Goal: Task Accomplishment & Management: Complete application form

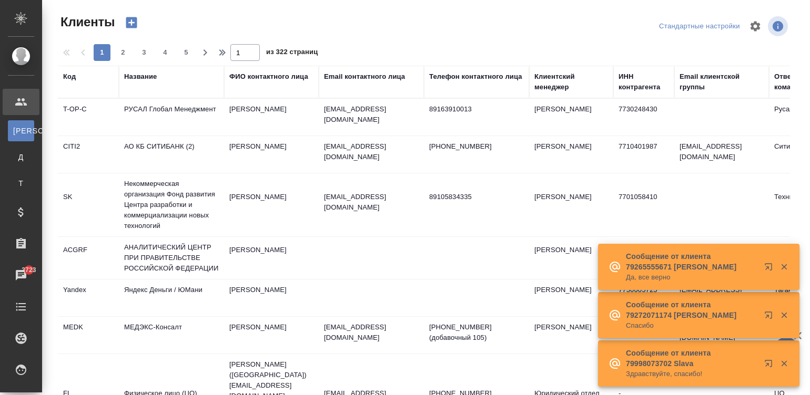
select select "RU"
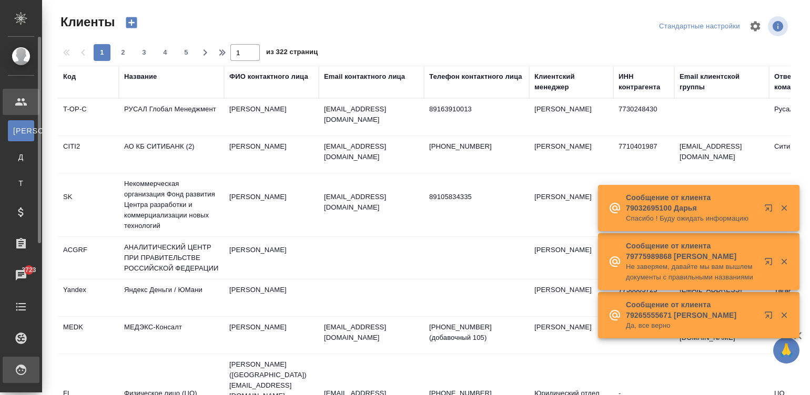
click at [21, 368] on div "Исполнители" at bounding box center [21, 370] width 37 height 26
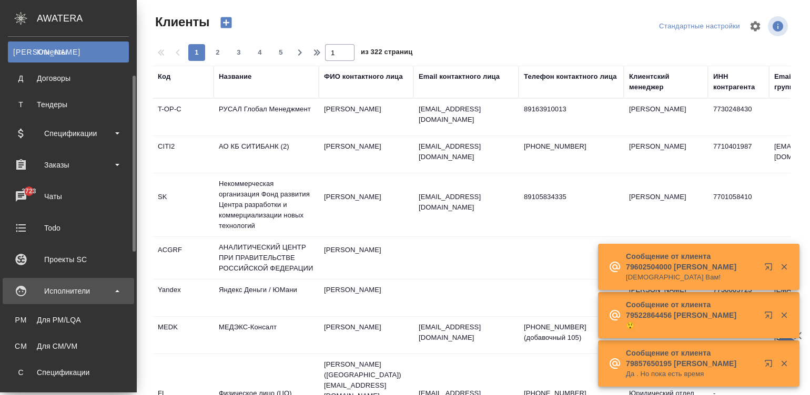
scroll to position [110, 0]
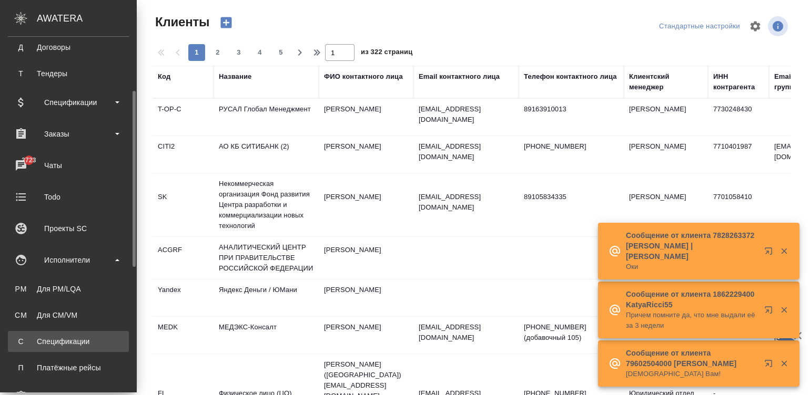
click at [72, 331] on link "С Спецификации" at bounding box center [68, 341] width 121 height 21
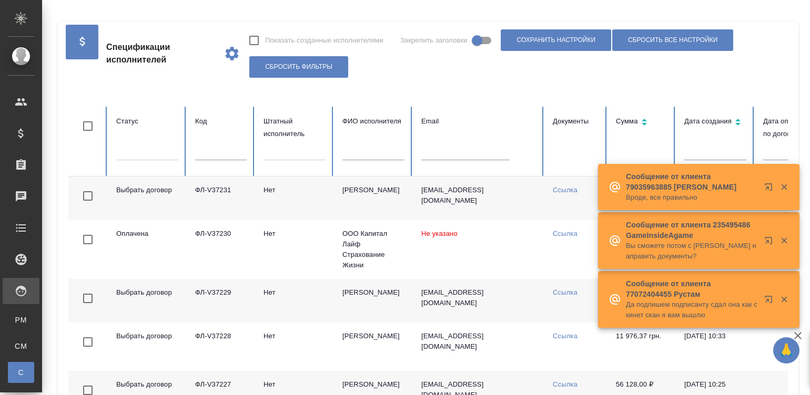
checkbox input "false"
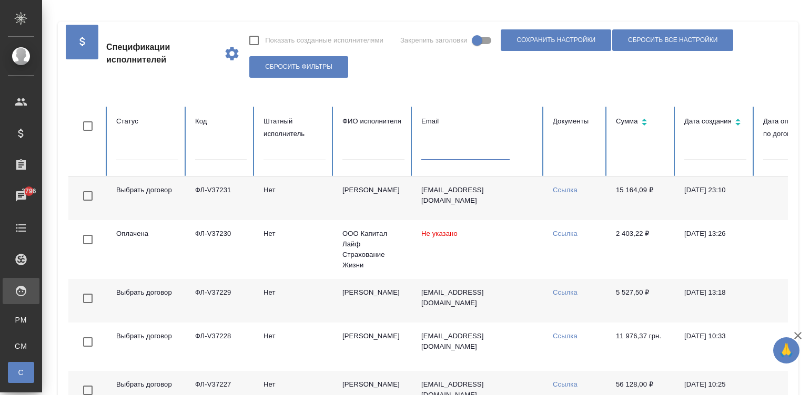
click at [439, 147] on input "text" at bounding box center [465, 153] width 88 height 15
paste input "tanya.malkova@gmail.com"
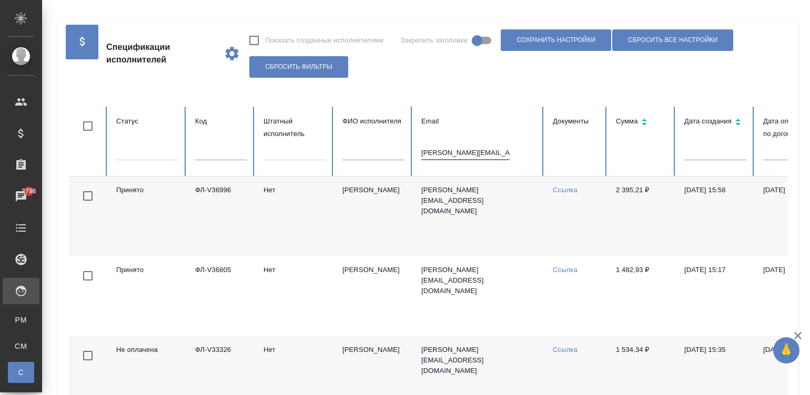
type input "[PERSON_NAME][EMAIL_ADDRESS][DOMAIN_NAME]"
click at [559, 188] on link "Ссылка" at bounding box center [565, 190] width 25 height 8
click at [310, 208] on td "Нет" at bounding box center [294, 217] width 79 height 80
type input "542236614@qq.com"
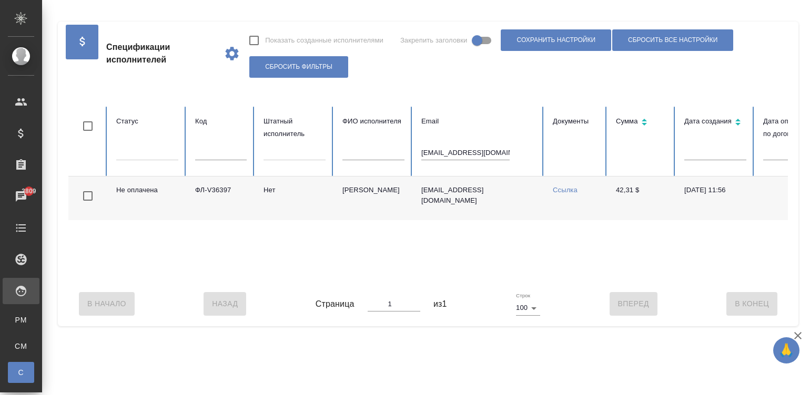
click at [591, 293] on div "В Начало Назад Страница 1 из 1 Строк 100 100 Вперед В Конец" at bounding box center [427, 304] width 719 height 44
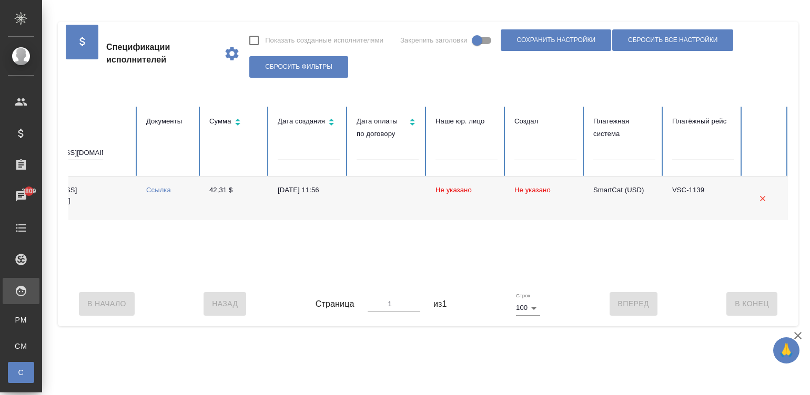
click at [294, 195] on td "30.06.2025, 11:56" at bounding box center [308, 199] width 79 height 44
click at [141, 270] on div "Не оплачена ФЛ-V36397 Нет Wang Raisa 542236614@qq.com Ссылка 42,31 $ 30.06.2025…" at bounding box center [225, 229] width 1126 height 105
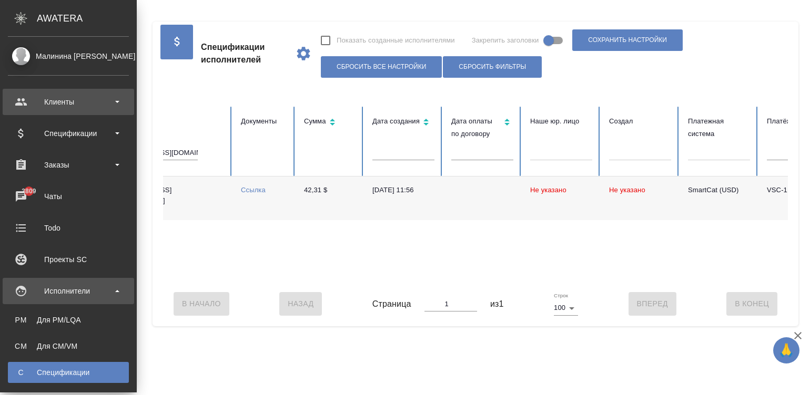
click at [25, 95] on div "Клиенты" at bounding box center [68, 102] width 121 height 16
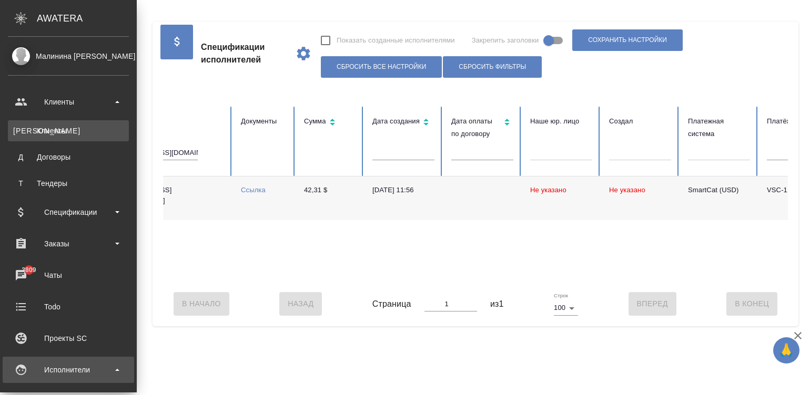
click at [50, 128] on div "Клиенты" at bounding box center [68, 131] width 110 height 11
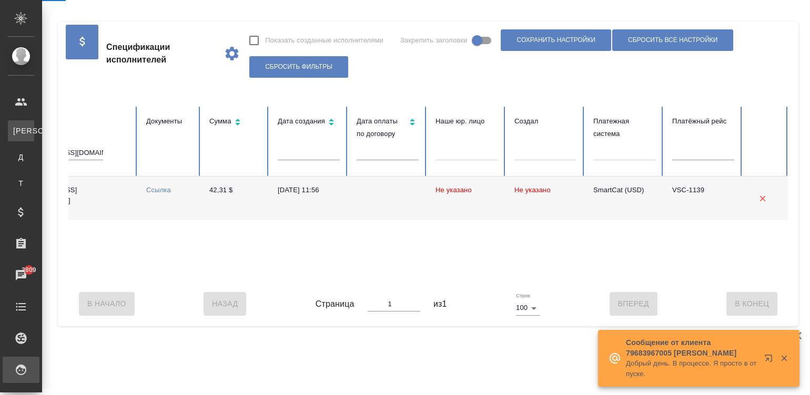
select select "RU"
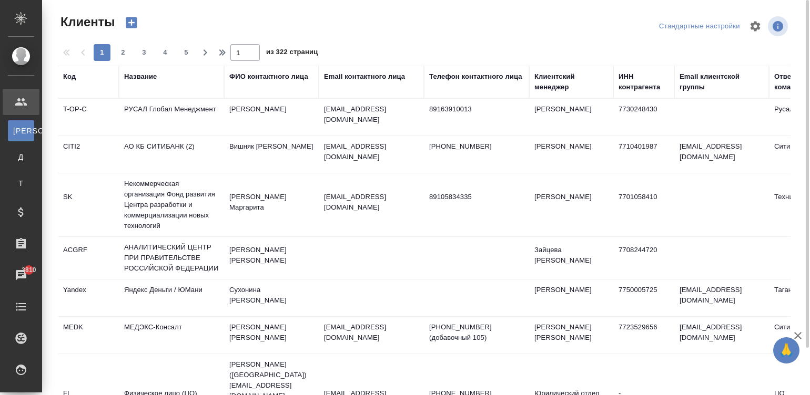
click at [148, 69] on th "Название" at bounding box center [171, 82] width 105 height 33
click at [139, 74] on div "Название" at bounding box center [140, 77] width 33 height 11
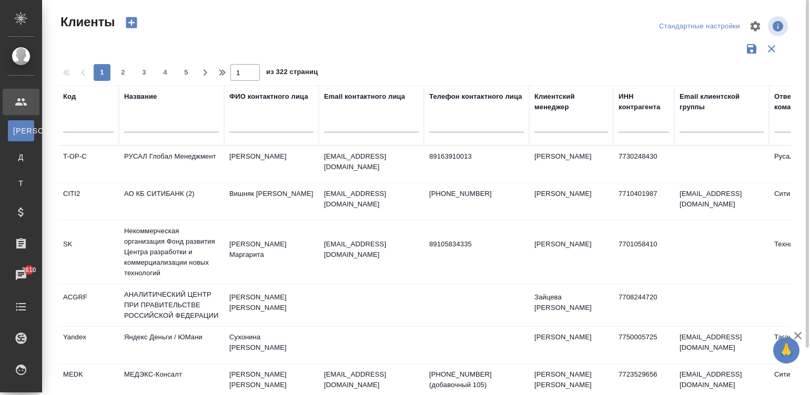
click at [152, 124] on input "text" at bounding box center [171, 125] width 95 height 13
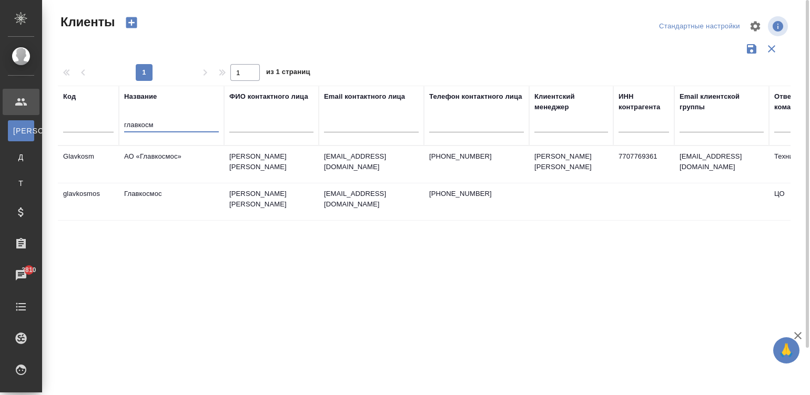
type input "главкосм"
click at [224, 156] on td "Паршакова Ольга Андреевна" at bounding box center [271, 164] width 95 height 37
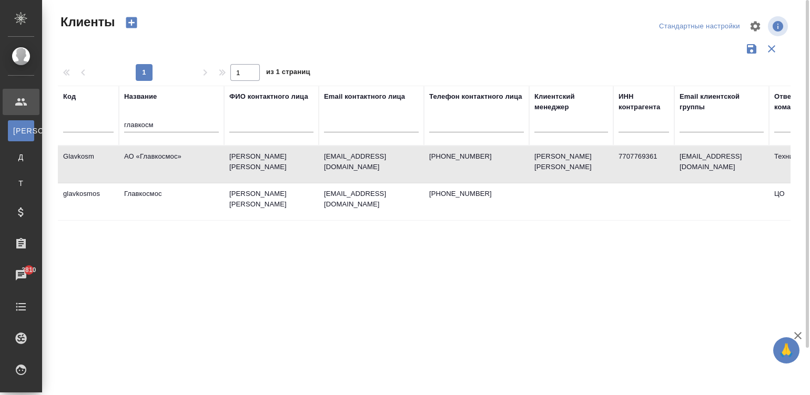
click at [224, 156] on td "Паршакова Ольга Андреевна" at bounding box center [271, 164] width 95 height 37
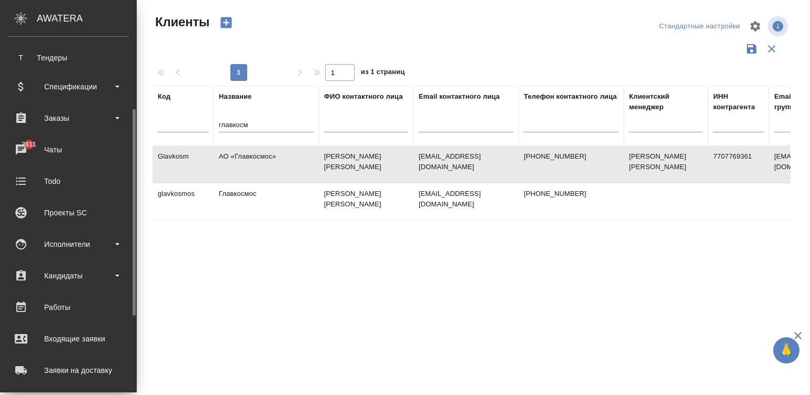
scroll to position [158, 0]
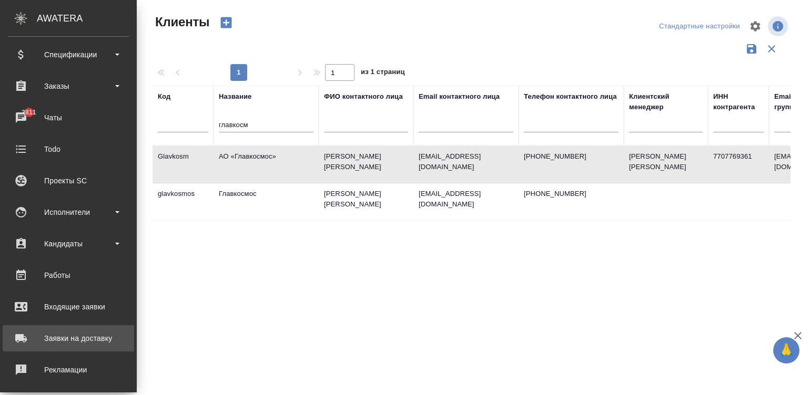
click at [96, 343] on div "Заявки на доставку" at bounding box center [68, 339] width 121 height 16
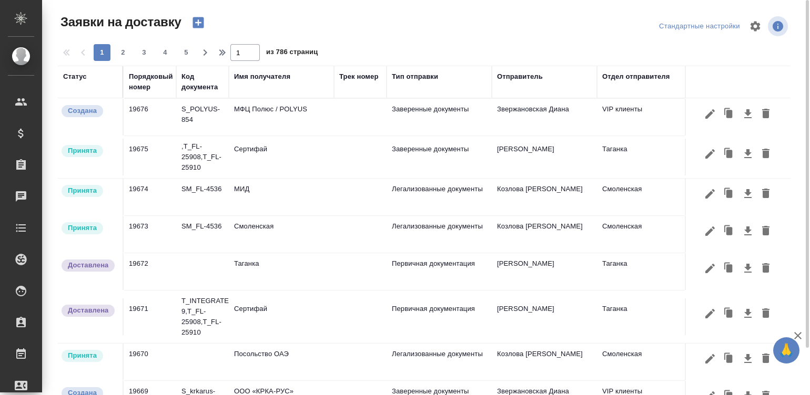
click at [198, 19] on icon "button" at bounding box center [197, 22] width 11 height 11
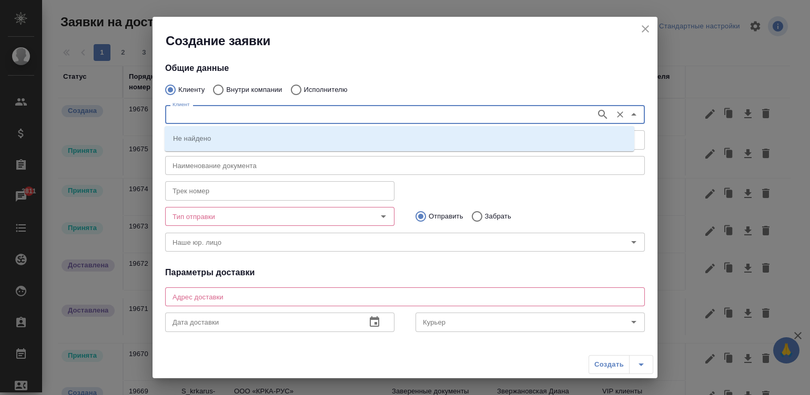
click at [250, 116] on input "Клиент" at bounding box center [379, 114] width 422 height 13
type input "главкос"
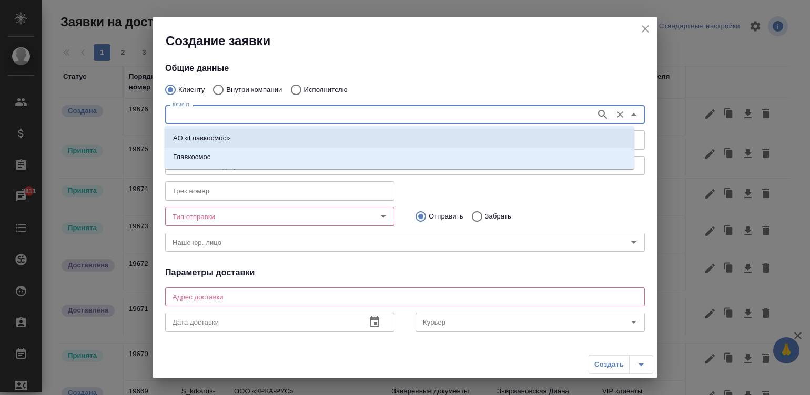
click at [208, 135] on p "АО «Главкосмос»" at bounding box center [201, 138] width 57 height 11
click at [208, 135] on input "Без привязки" at bounding box center [262, 140] width 188 height 13
type input "АО «Главкосмос»"
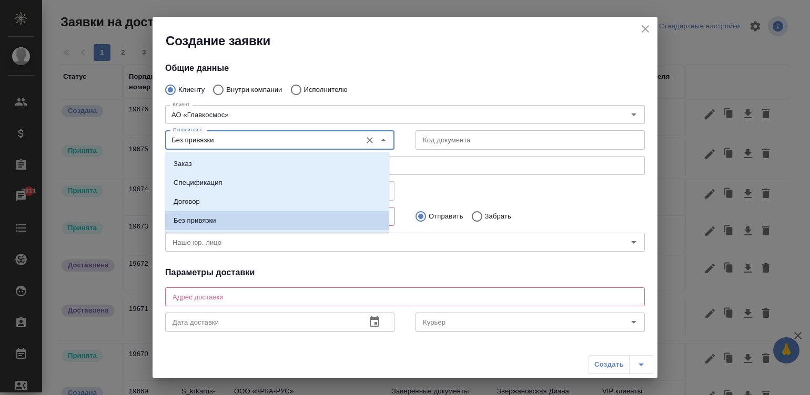
click at [208, 135] on input "Без привязки" at bounding box center [262, 140] width 188 height 13
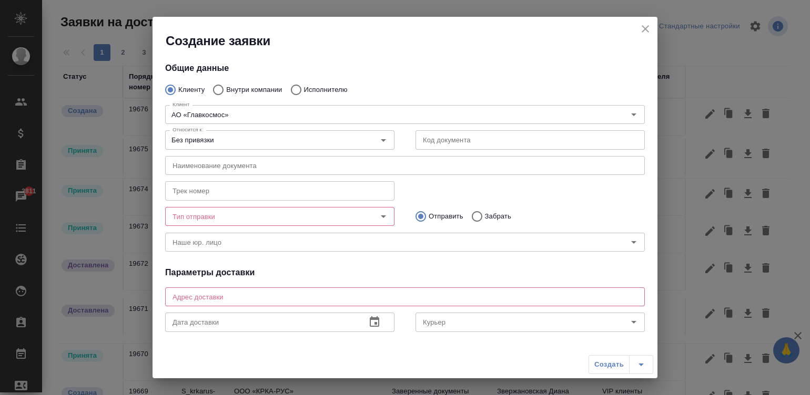
click at [451, 67] on h4 "Общие данные" at bounding box center [405, 68] width 480 height 13
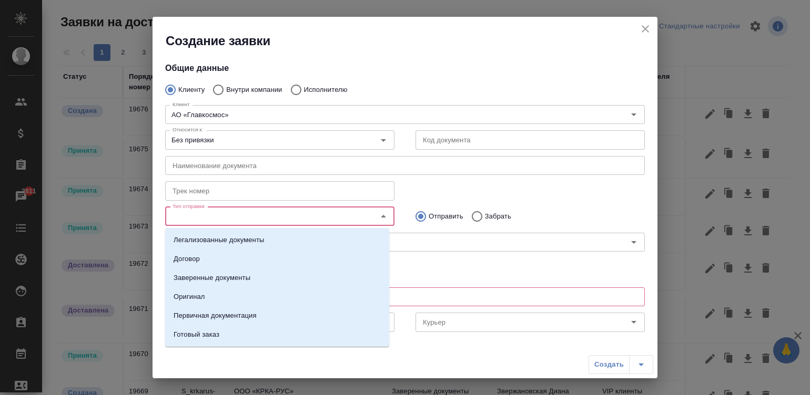
click at [225, 213] on input "Тип отправки" at bounding box center [262, 216] width 188 height 13
click at [203, 292] on p "Оригинал" at bounding box center [190, 297] width 32 height 11
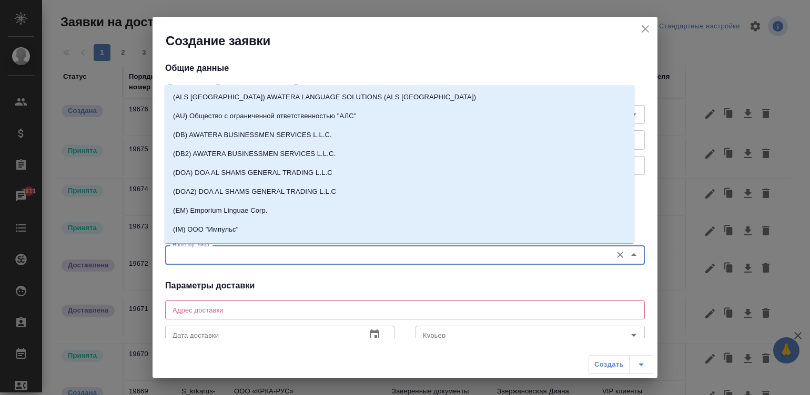
click at [298, 252] on input "Наше юр. лицо" at bounding box center [387, 255] width 438 height 13
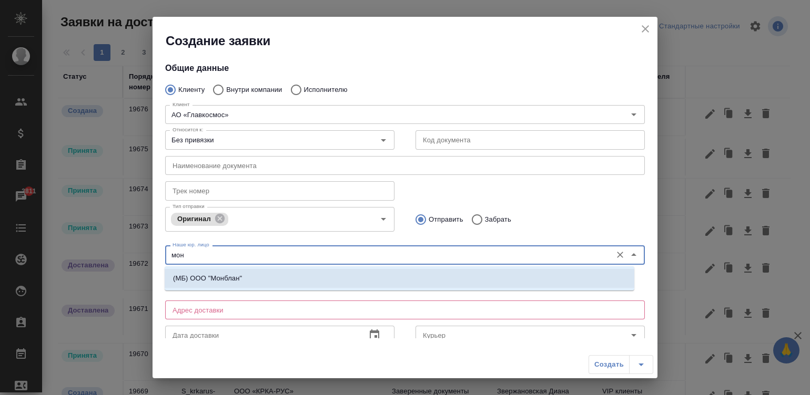
click at [232, 274] on p "(МБ) ООО "Монблан"" at bounding box center [207, 278] width 69 height 11
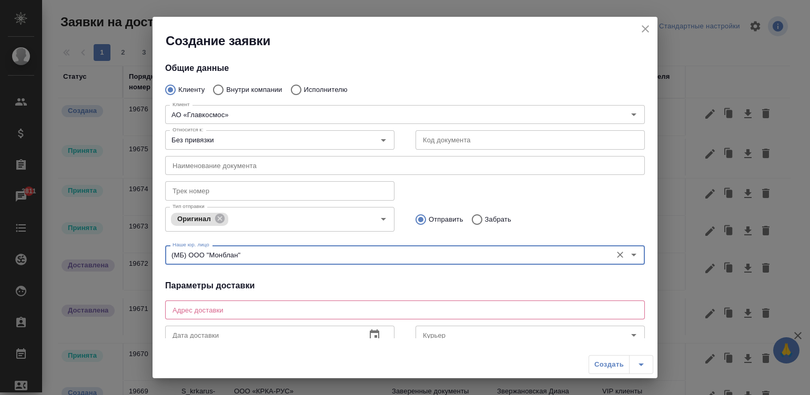
type input "(МБ) ООО "Монблан""
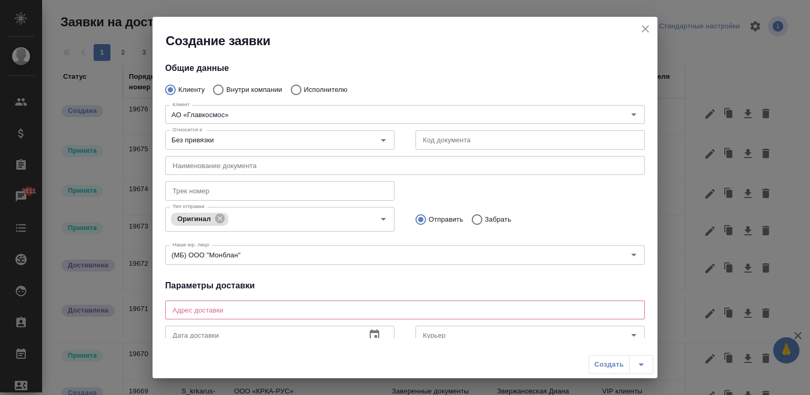
click at [518, 196] on div "Тип отправки Оригинал Тип отправки Отправить Забрать" at bounding box center [405, 218] width 501 height 52
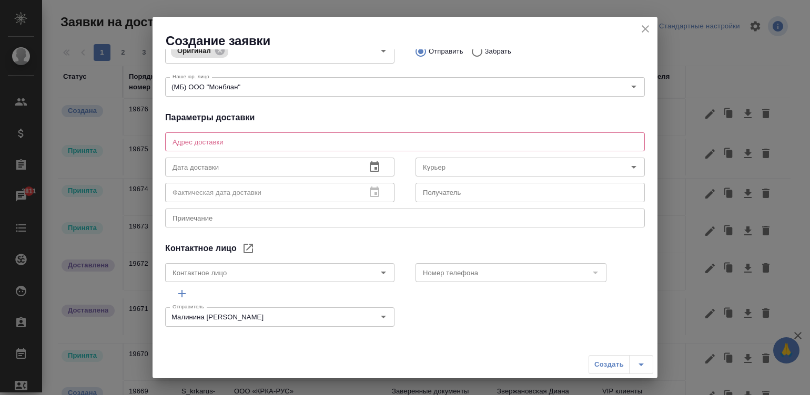
click at [333, 129] on div "Адрес доставки x Адрес доставки" at bounding box center [405, 140] width 480 height 25
click at [289, 134] on div "x Адрес доставки" at bounding box center [405, 142] width 480 height 19
click at [192, 140] on textarea at bounding box center [404, 142] width 465 height 8
paste textarea "Гиляровского 39с3"
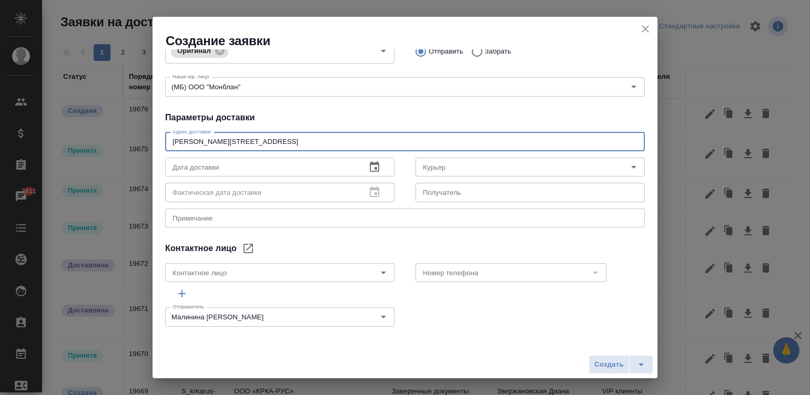
type textarea "Гиляровского 39с3"
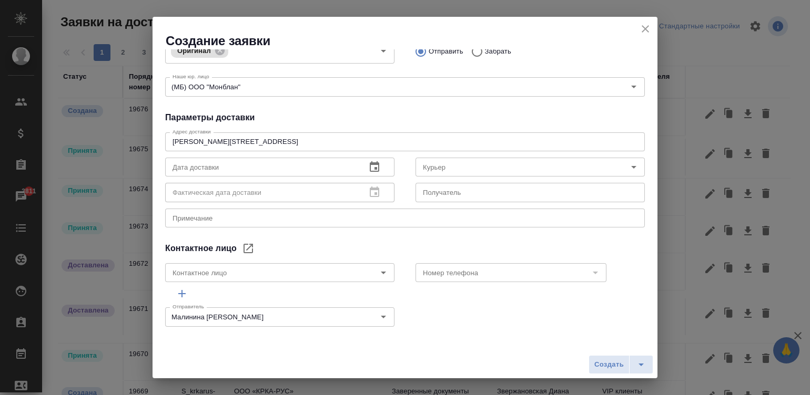
click at [369, 108] on div "Общие данные Клиенту Внутри компании Исполнителю Клиент АО «Главкосмос» Клиент …" at bounding box center [404, 193] width 505 height 289
click at [370, 159] on button "button" at bounding box center [374, 167] width 25 height 25
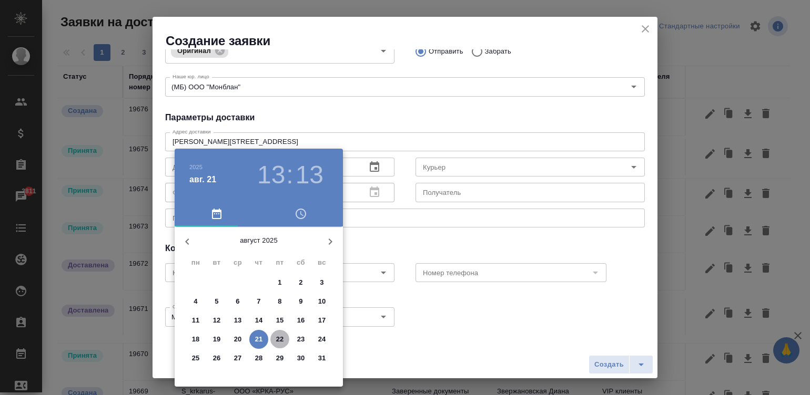
click at [273, 337] on span "22" at bounding box center [279, 339] width 19 height 11
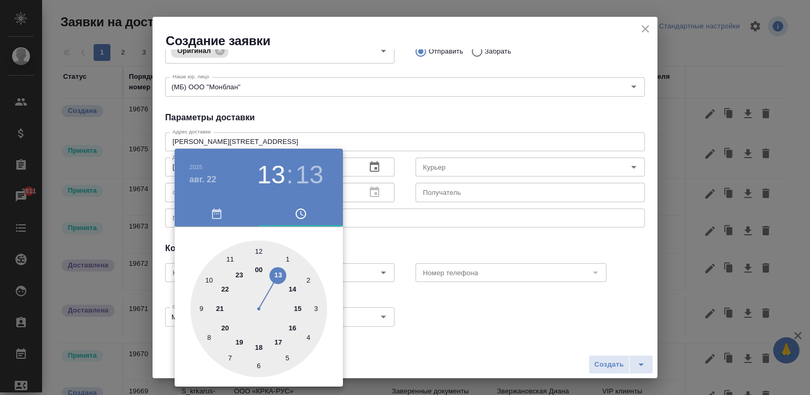
click at [294, 305] on div at bounding box center [258, 309] width 137 height 137
click at [255, 247] on div at bounding box center [258, 309] width 137 height 137
click at [253, 247] on div at bounding box center [258, 309] width 137 height 137
type input "22.08.2025 15:00"
click at [257, 247] on div at bounding box center [258, 309] width 137 height 137
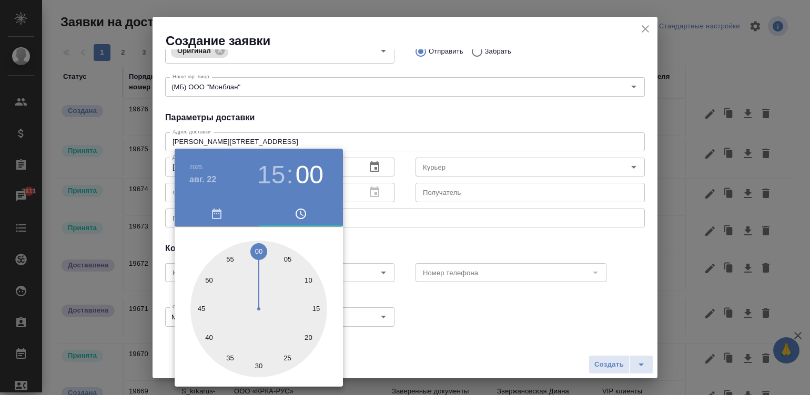
click at [457, 110] on div at bounding box center [405, 197] width 810 height 395
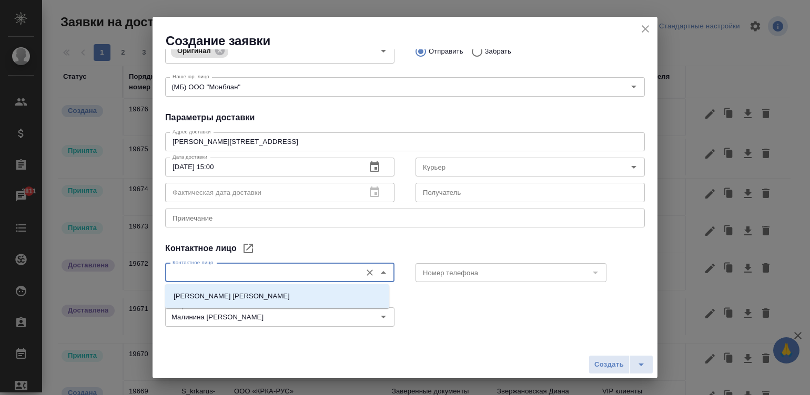
click at [326, 268] on input "Контактное лицо" at bounding box center [262, 273] width 188 height 13
click at [293, 289] on li "Паршакова Ольга Андреевна" at bounding box center [277, 296] width 224 height 19
type input "Паршакова Ольга Андреевна"
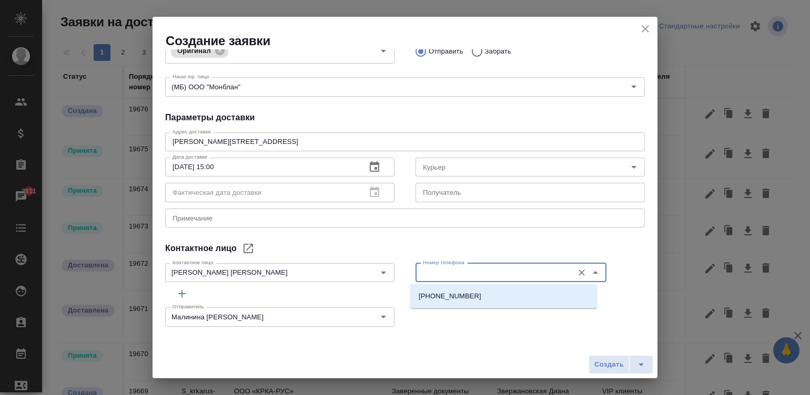
click at [443, 272] on input "Номер телефона" at bounding box center [493, 273] width 149 height 13
click at [465, 297] on p "+7 499 972 43 69" at bounding box center [450, 296] width 63 height 11
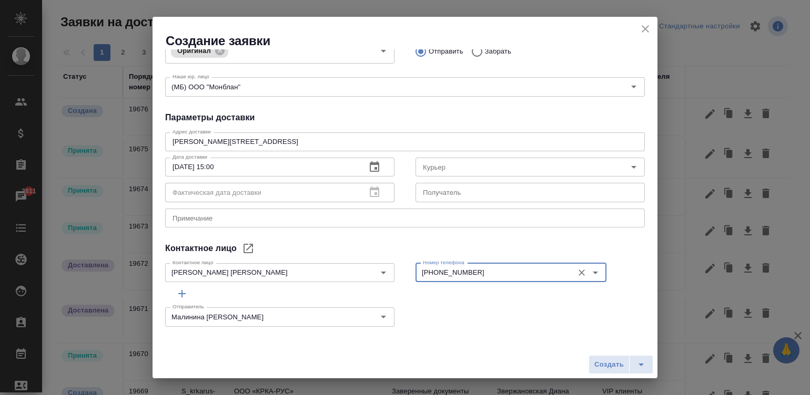
type input "+7 499 972 43 69"
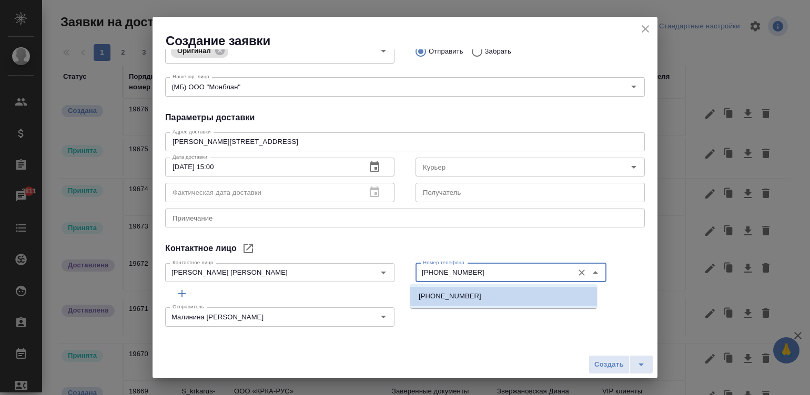
click at [506, 276] on input "+7 499 972 43 69" at bounding box center [493, 273] width 149 height 13
click at [477, 299] on li "+7 499 972 43 69" at bounding box center [503, 296] width 187 height 19
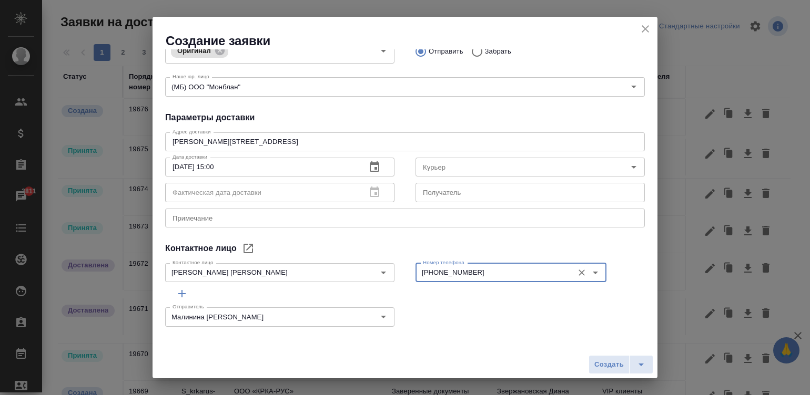
scroll to position [0, 0]
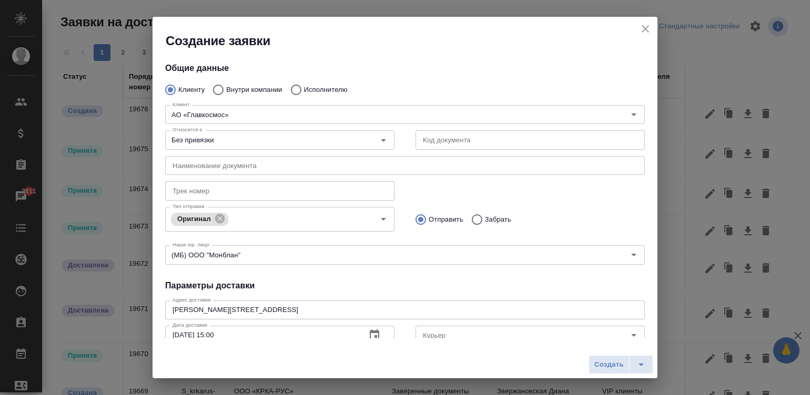
click at [400, 302] on div "Гиляровского 39с3 x Адрес доставки" at bounding box center [405, 310] width 480 height 19
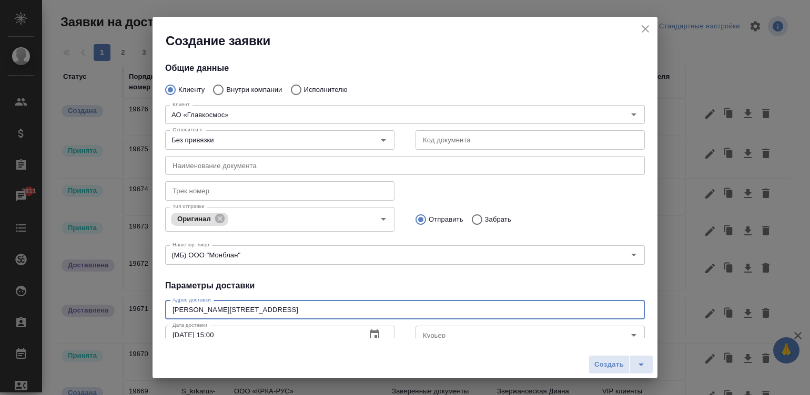
click at [385, 310] on textarea "Гиляровского 39с3" at bounding box center [404, 310] width 465 height 8
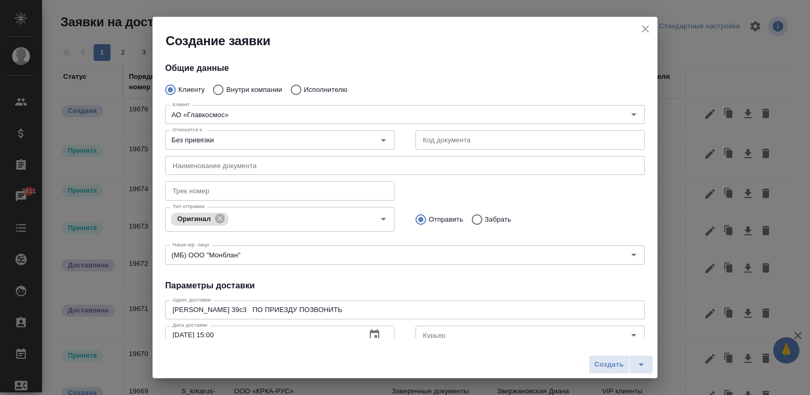
click at [347, 306] on textarea "Гиляровского 39с3 ПО ПРИЕЗДУ ПОЗВОНИТЬ" at bounding box center [404, 310] width 465 height 8
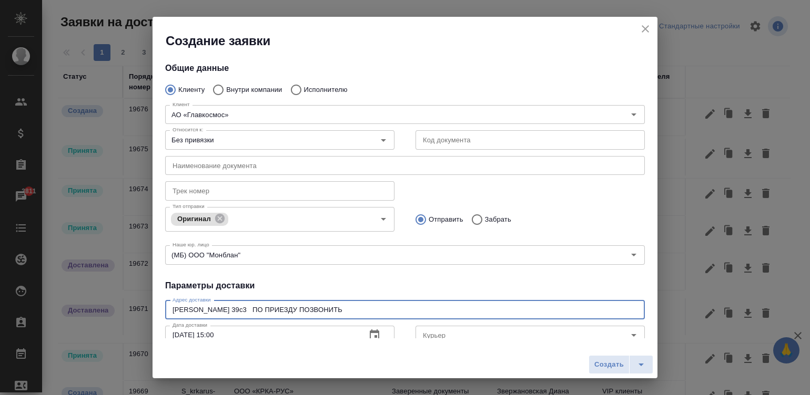
paste textarea "Ольга 89167324390."
type textarea "Гиляровского 39с3 ПО ПРИЕЗДУ ПОЗВОНИТЬ Ольга 89167324390."
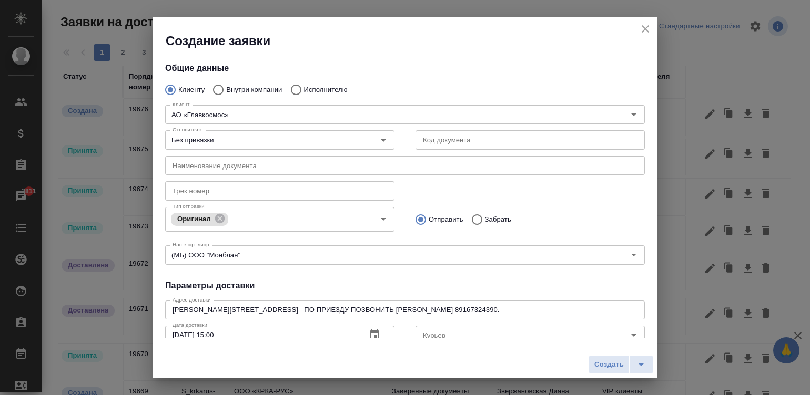
click at [344, 305] on div "Гиляровского 39с3 ПО ПРИЕЗДУ ПОЗВОНИТЬ Ольга 89167324390. x Адрес доставки" at bounding box center [405, 310] width 480 height 19
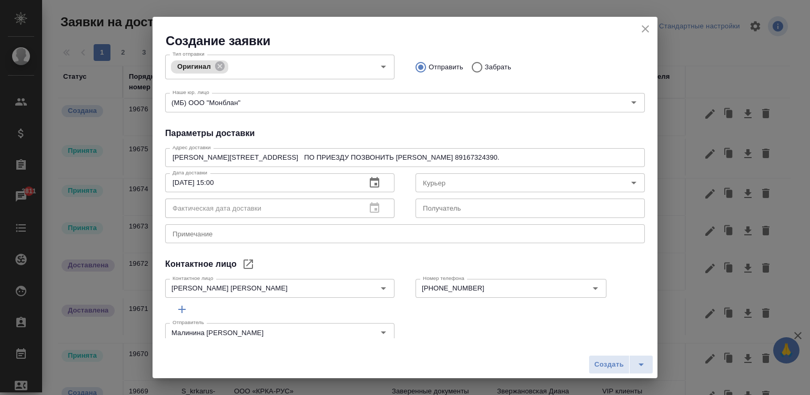
scroll to position [168, 0]
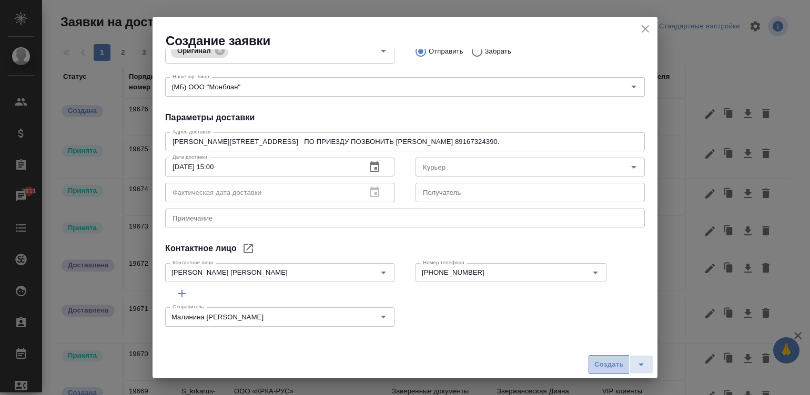
click at [608, 362] on span "Создать" at bounding box center [608, 365] width 29 height 12
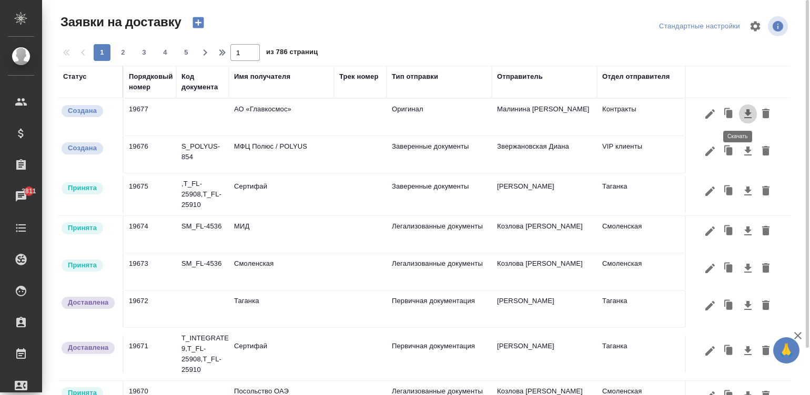
click at [739, 121] on button "button" at bounding box center [748, 114] width 18 height 20
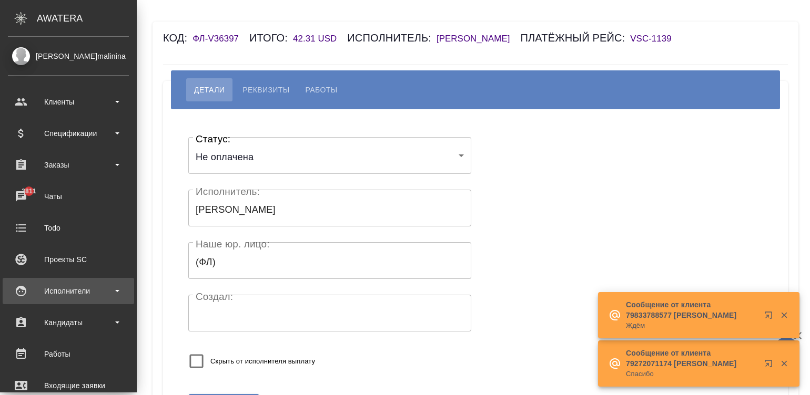
click at [23, 290] on div "Исполнители" at bounding box center [68, 291] width 131 height 26
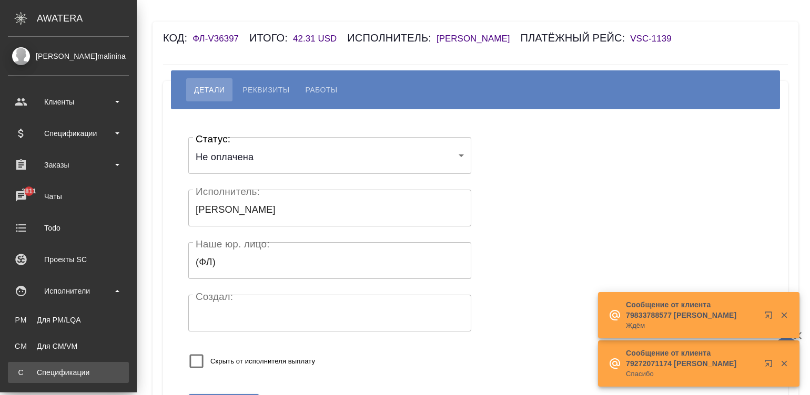
click at [87, 372] on div "Спецификации" at bounding box center [68, 373] width 110 height 11
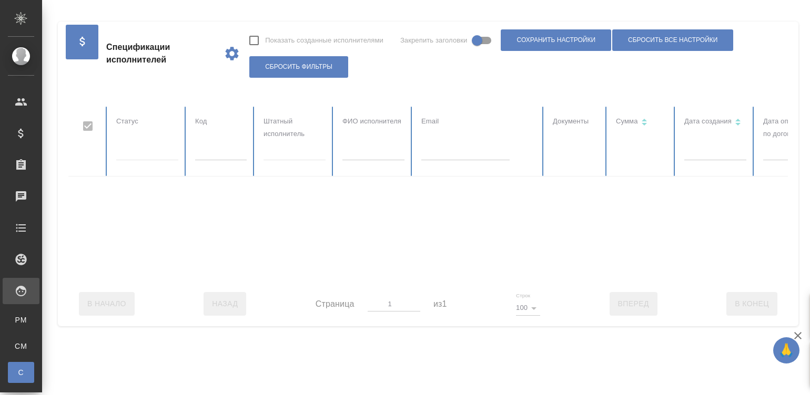
click at [452, 155] on div at bounding box center [631, 194] width 1126 height 175
click at [466, 150] on input "text" at bounding box center [465, 153] width 88 height 15
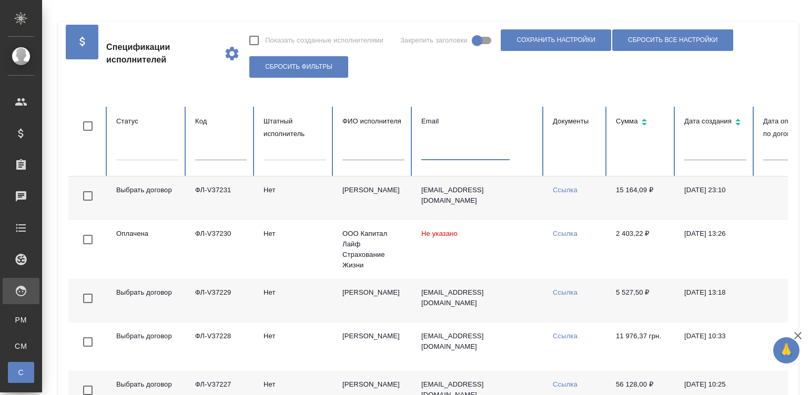
paste input "enkhtuya.lawyer@gmail.com"
type input "enkhtuya.lawyer@gmail.com"
checkbox input "false"
click at [644, 82] on div "Спецификации исполнителей Показать созданные исполнителями Закрепить заголовки …" at bounding box center [427, 54] width 719 height 64
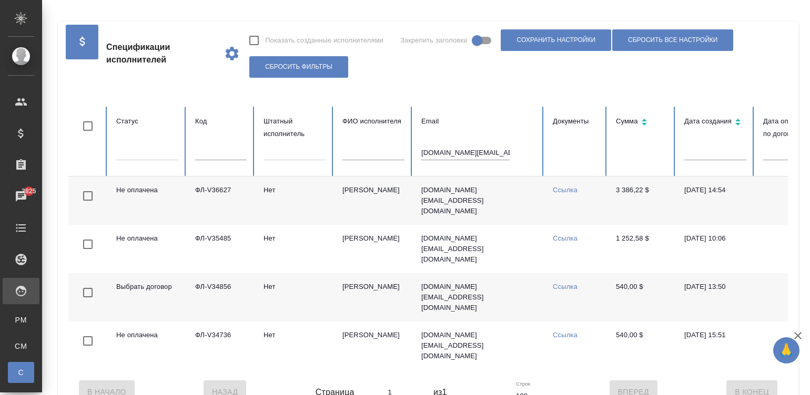
scroll to position [0, 406]
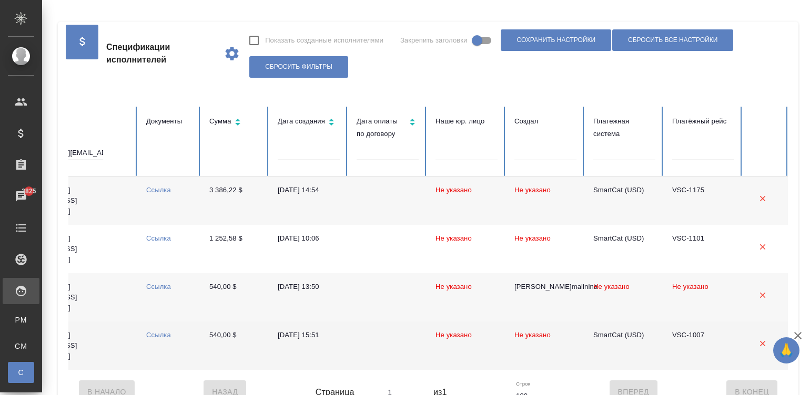
click at [229, 351] on td "540,00 $" at bounding box center [235, 346] width 68 height 48
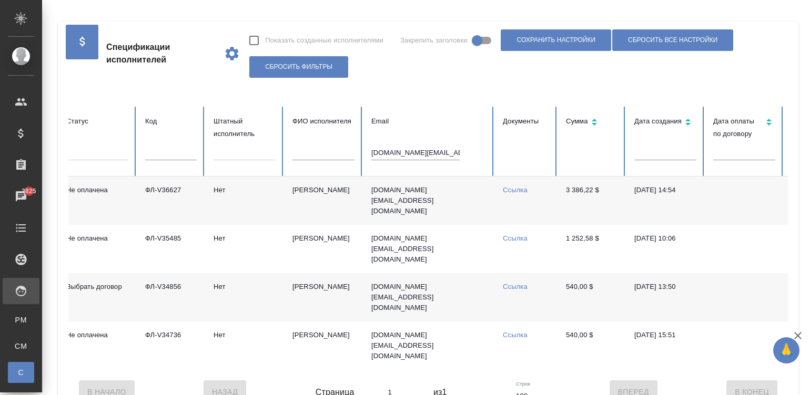
scroll to position [0, 0]
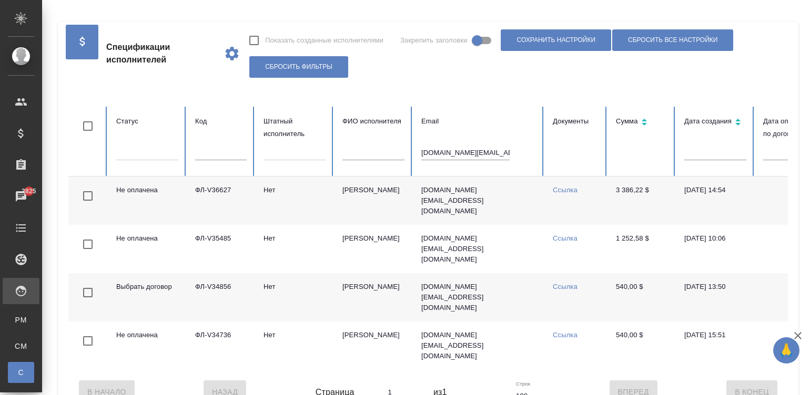
click at [300, 206] on td "Нет" at bounding box center [294, 201] width 79 height 48
click at [471, 150] on input "enkhtuya.lawyer@gmail.com" at bounding box center [465, 153] width 88 height 15
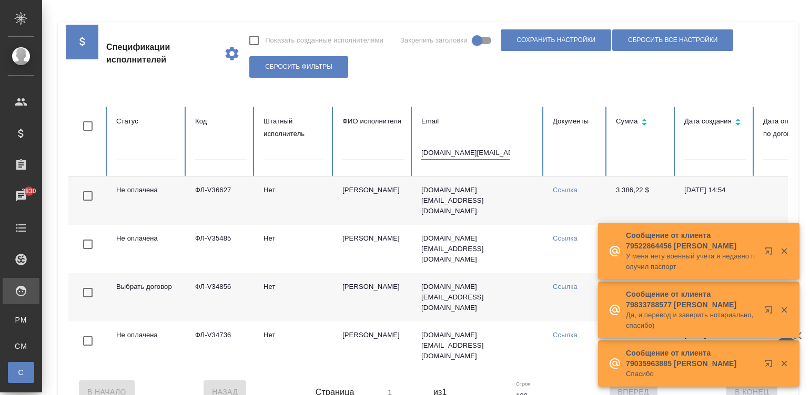
paste input "sinhye517"
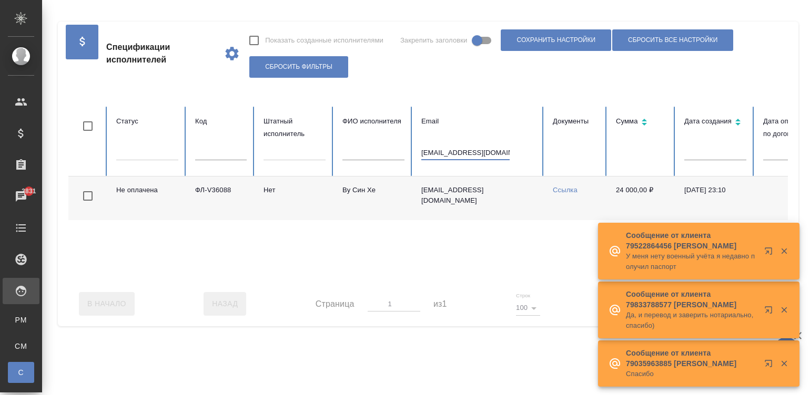
click at [784, 250] on icon "button" at bounding box center [783, 251] width 9 height 9
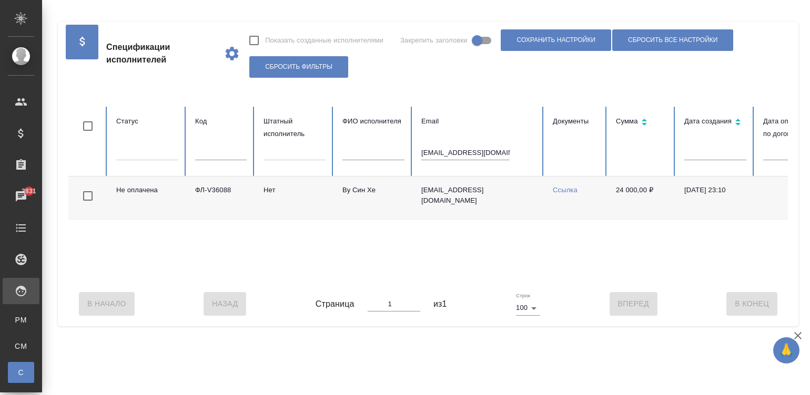
scroll to position [0, 406]
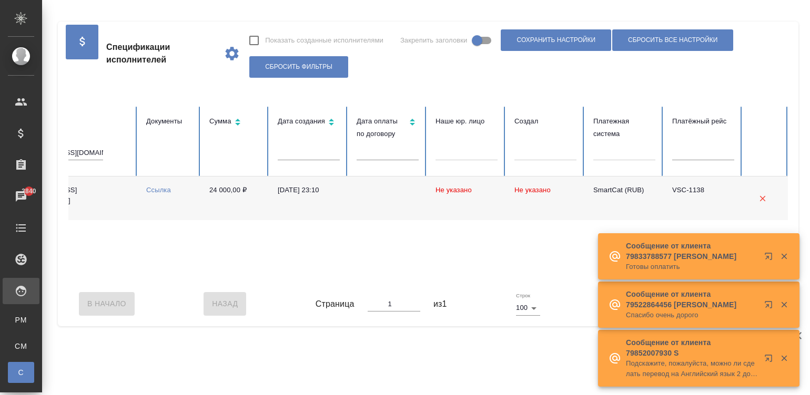
click at [224, 278] on div "Не оплачена ФЛ-V36088 Нет Ву Син Хе sinhye517@gmail.com Ссылка 24 000,00 ₽ 07.0…" at bounding box center [225, 229] width 1126 height 105
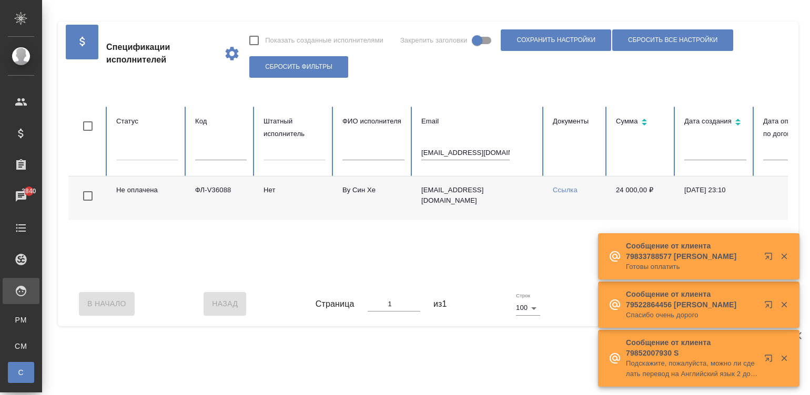
click at [479, 147] on input "sinhye517@gmail.com" at bounding box center [465, 153] width 88 height 15
paste input "alisher.a1571"
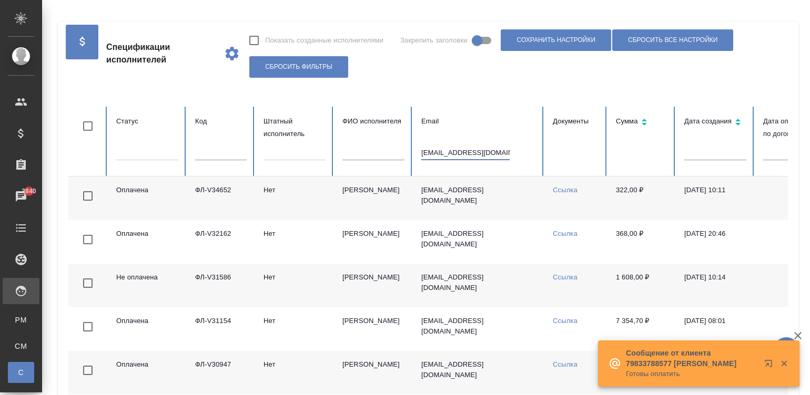
scroll to position [0, 406]
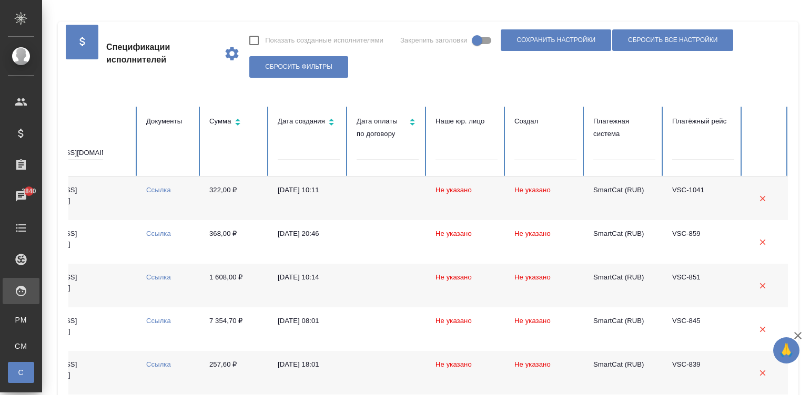
click at [362, 186] on td at bounding box center [387, 199] width 79 height 44
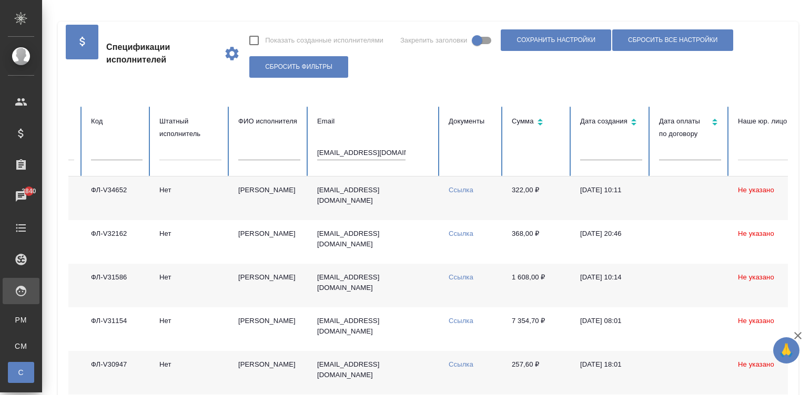
scroll to position [0, 91]
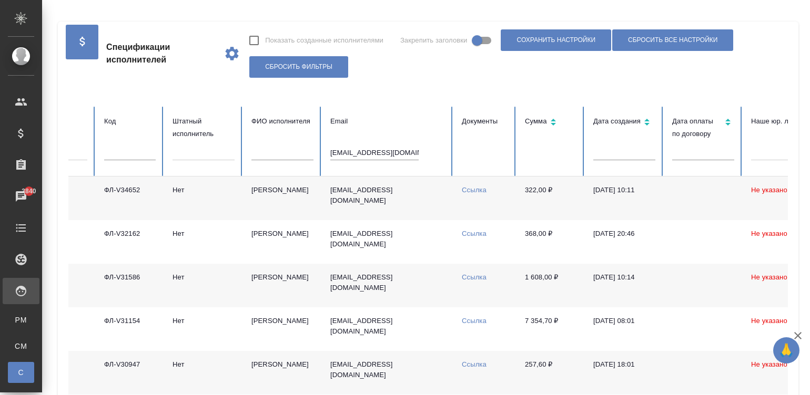
click at [302, 197] on td "Ибрагимов Алишер" at bounding box center [282, 199] width 79 height 44
click at [371, 152] on input "alisher.a1571@gmail.com" at bounding box center [374, 153] width 88 height 15
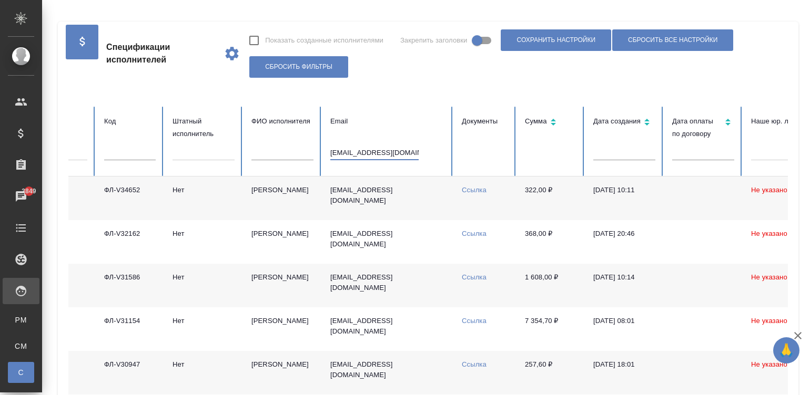
paste input "marnievg"
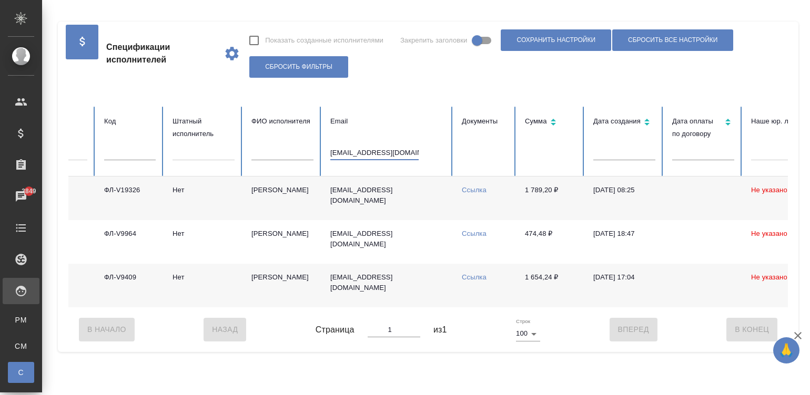
type input "marnievg@gmail.com"
click at [440, 200] on td "marnievg@gmail.com" at bounding box center [387, 199] width 131 height 44
click at [384, 150] on input "marnievg@gmail.com" at bounding box center [374, 153] width 88 height 15
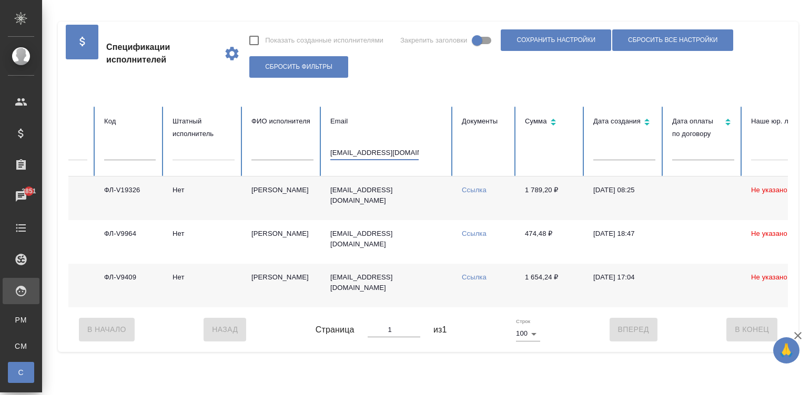
click at [384, 150] on input "marnievg@gmail.com" at bounding box center [374, 153] width 88 height 15
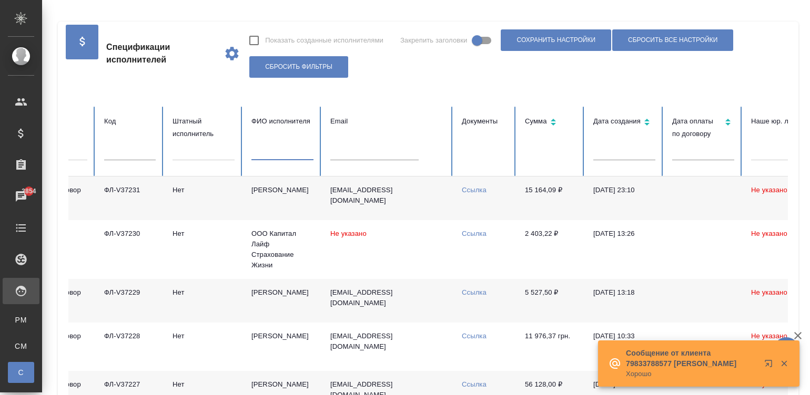
click at [263, 149] on input "text" at bounding box center [282, 153] width 62 height 15
click at [284, 151] on input "text" at bounding box center [282, 153] width 62 height 15
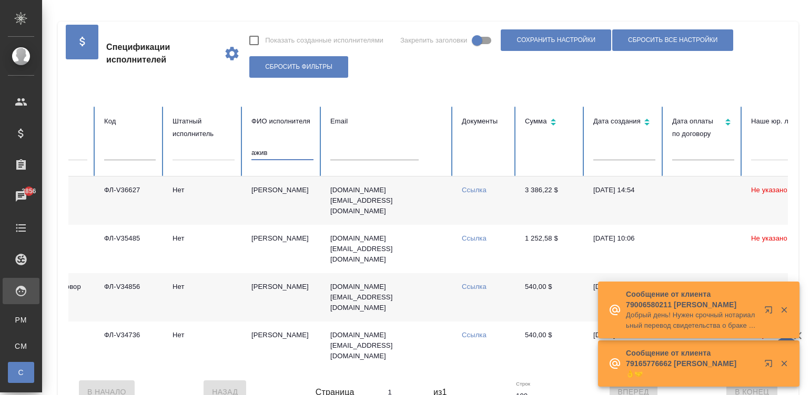
type input "ажив"
click at [533, 202] on td "3 386,22 $" at bounding box center [550, 201] width 68 height 48
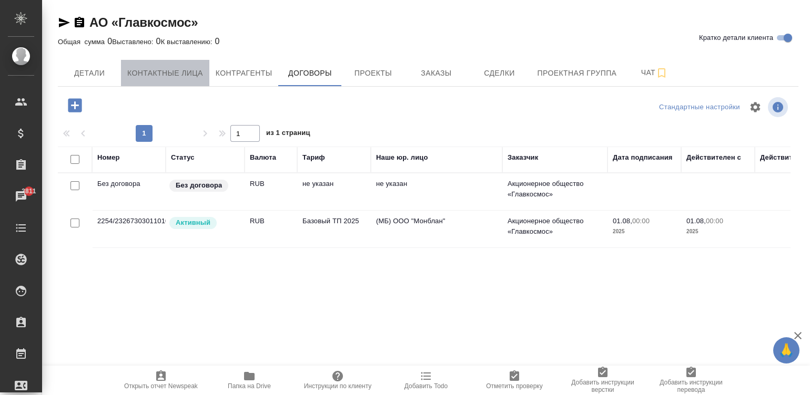
click at [167, 68] on span "Контактные лица" at bounding box center [165, 73] width 76 height 13
select select "RU"
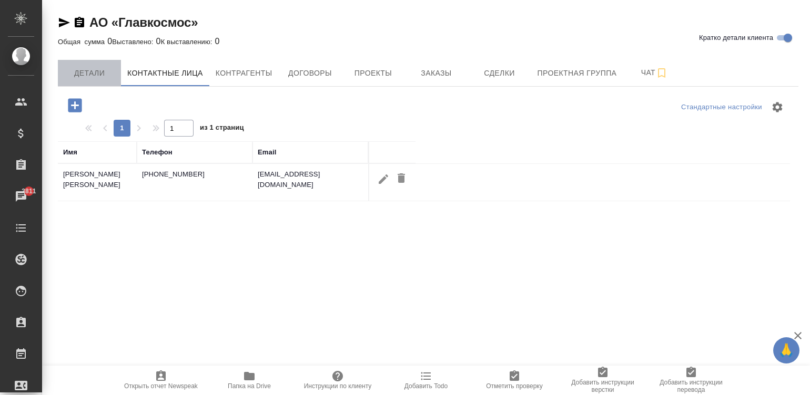
click at [94, 71] on span "Детали" at bounding box center [89, 73] width 50 height 13
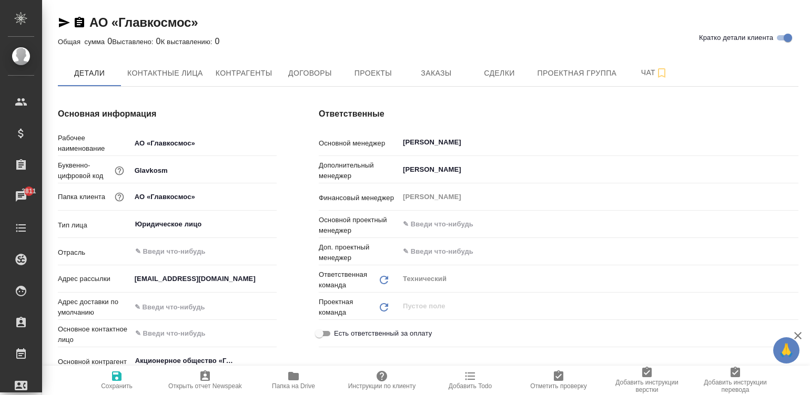
type textarea "x"
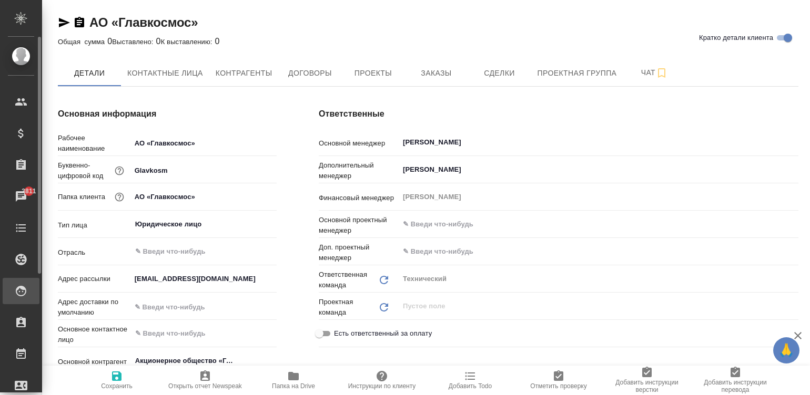
type textarea "x"
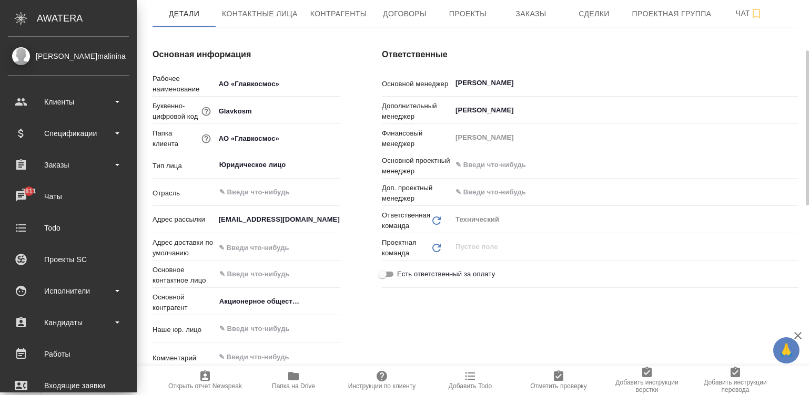
scroll to position [79, 0]
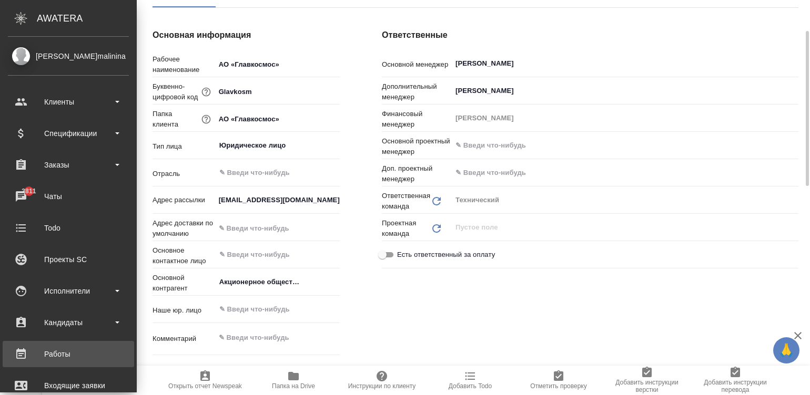
click at [82, 365] on link "Работы" at bounding box center [68, 354] width 131 height 26
type textarea "x"
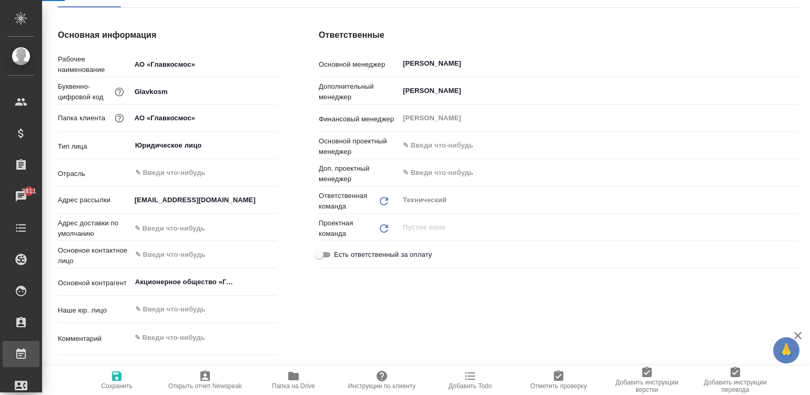
type textarea "x"
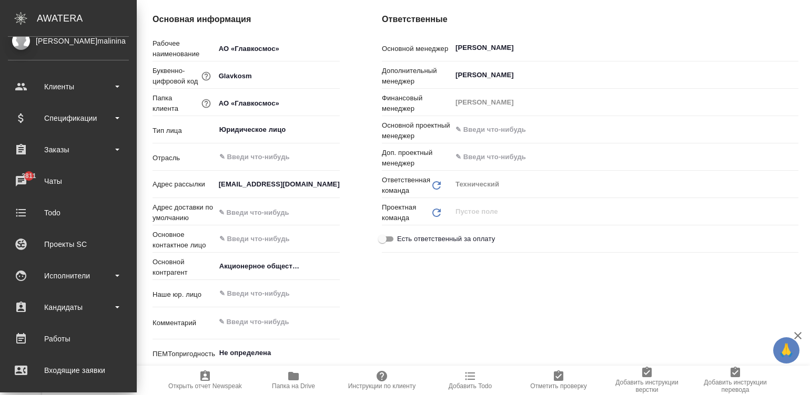
type textarea "x"
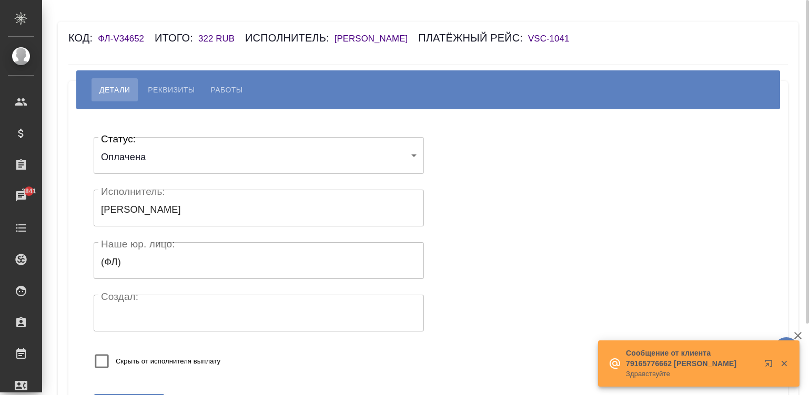
click at [400, 37] on h6 "[PERSON_NAME]" at bounding box center [376, 39] width 84 height 10
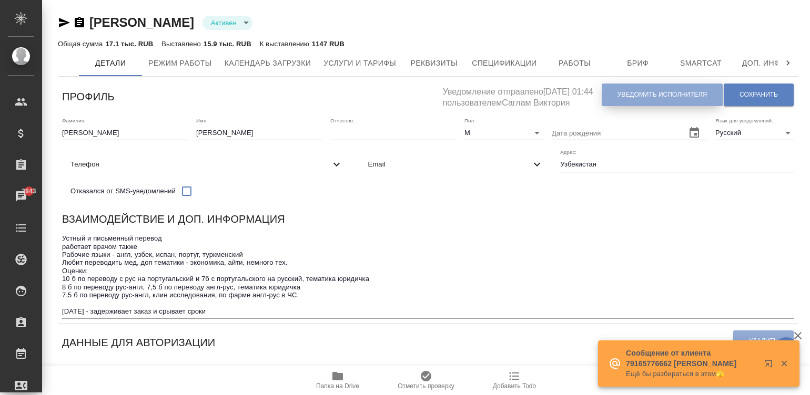
click at [631, 93] on span "Уведомить исполнителя" at bounding box center [661, 94] width 89 height 9
type textarea "Добрый день, Алишер! Ознакомиться с подробной информацией по выполненным работа…"
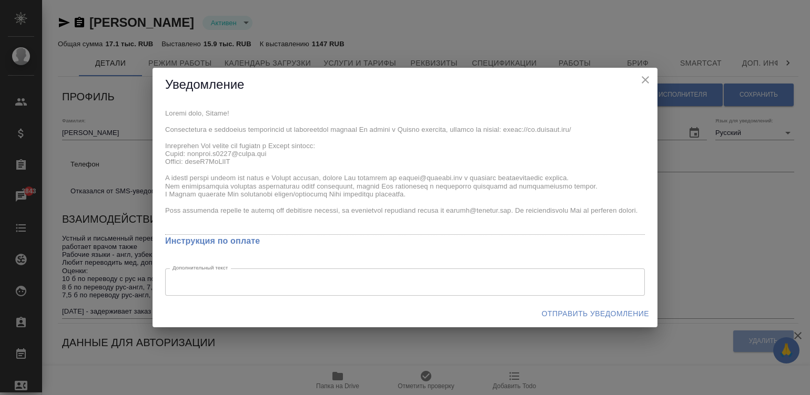
click at [161, 130] on div "x Инструкция по оплате Дополнительный текст x Дополнительный текст" at bounding box center [404, 201] width 505 height 198
click at [602, 308] on span "Отправить уведомление" at bounding box center [595, 314] width 107 height 13
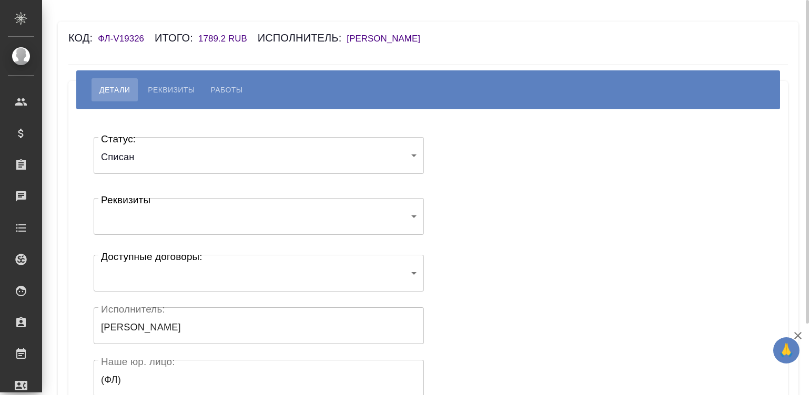
click at [383, 34] on h6 "[PERSON_NAME]" at bounding box center [389, 39] width 84 height 10
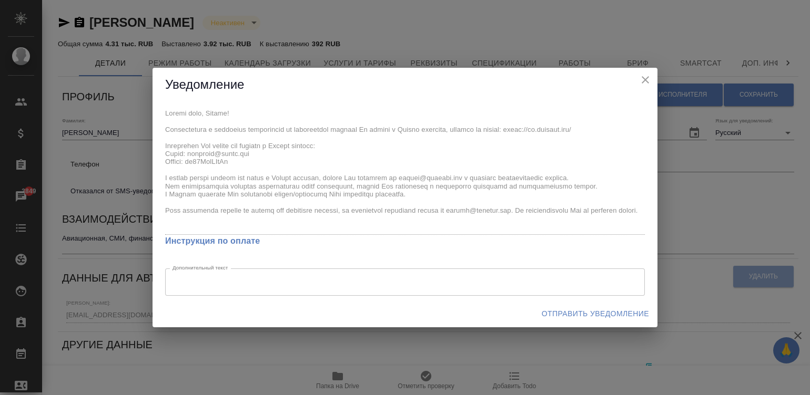
click at [160, 127] on div "x Инструкция по оплате Дополнительный текст x Дополнительный текст" at bounding box center [404, 201] width 505 height 198
click at [555, 310] on span "Отправить уведомление" at bounding box center [595, 314] width 107 height 13
